Goal: Obtain resource: Download file/media

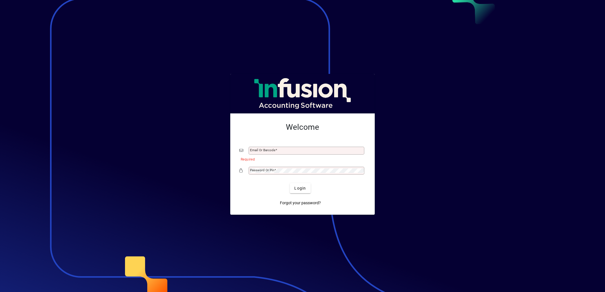
drag, startPoint x: 177, startPoint y: 71, endPoint x: 171, endPoint y: 59, distance: 12.9
click at [177, 70] on div at bounding box center [302, 146] width 605 height 292
type input "**********"
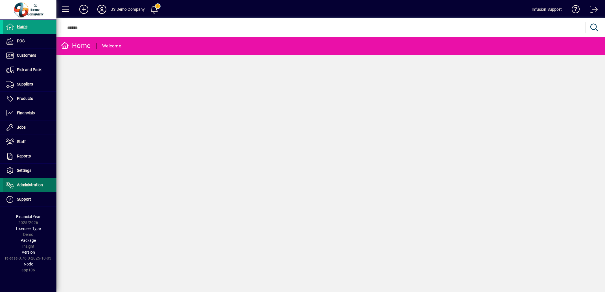
click at [28, 183] on span "Administration" at bounding box center [23, 185] width 40 height 7
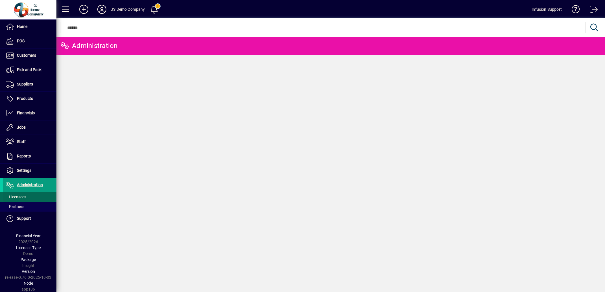
click at [17, 196] on span "Licensees" at bounding box center [16, 197] width 21 height 5
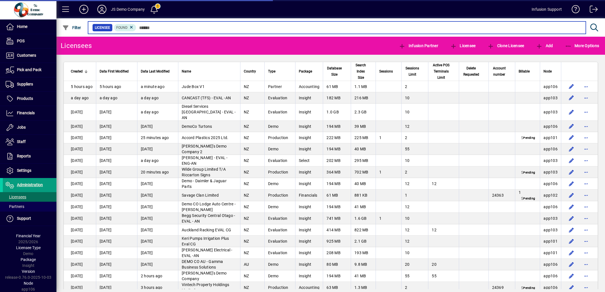
click at [168, 27] on input "text" at bounding box center [358, 28] width 445 height 8
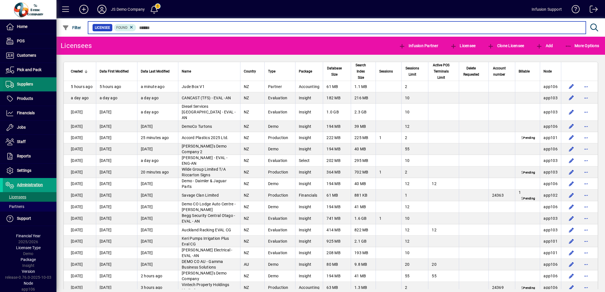
scroll to position [1, 0]
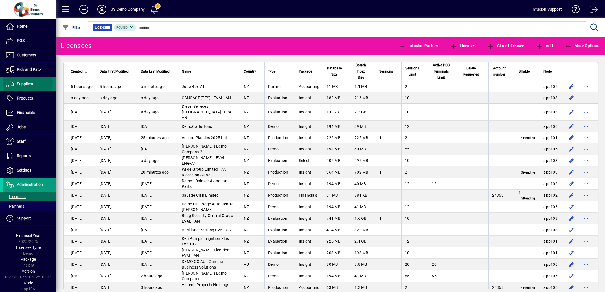
click at [25, 82] on span "Suppliers" at bounding box center [25, 84] width 16 height 5
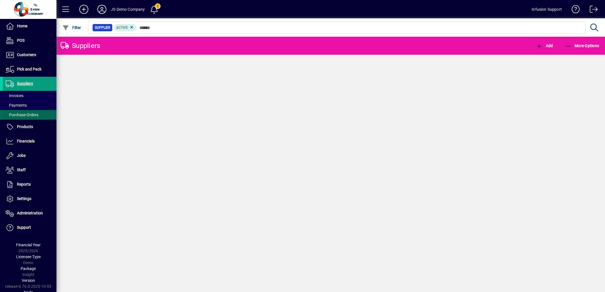
click at [27, 115] on span "Purchase Orders" at bounding box center [22, 115] width 33 height 5
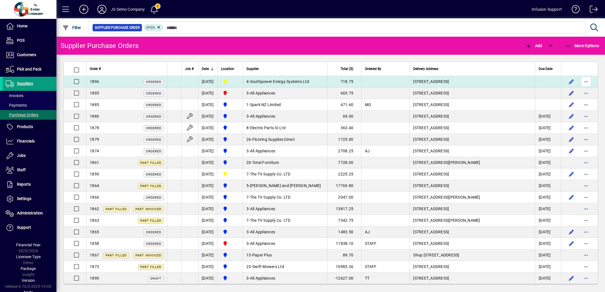
click at [581, 81] on span "button" at bounding box center [586, 82] width 14 height 14
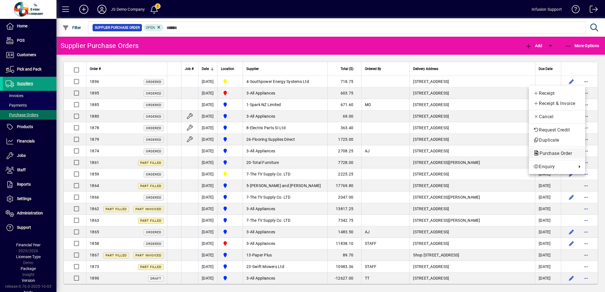
click at [546, 153] on span "Purchase Order" at bounding box center [553, 153] width 41 height 5
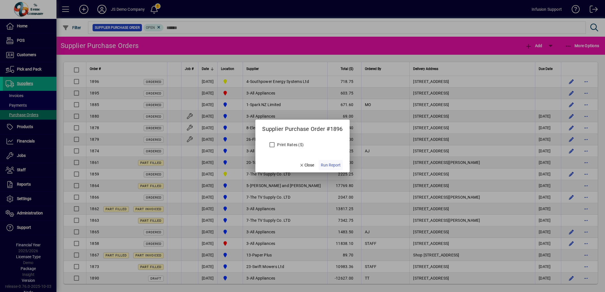
click at [329, 164] on span "Run Report" at bounding box center [331, 165] width 20 height 6
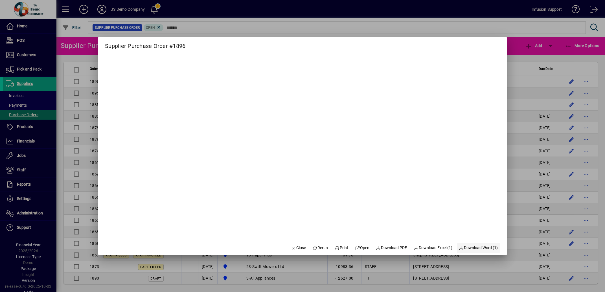
click at [472, 248] on span "Download Word (1)" at bounding box center [478, 248] width 39 height 6
